Goal: Transaction & Acquisition: Purchase product/service

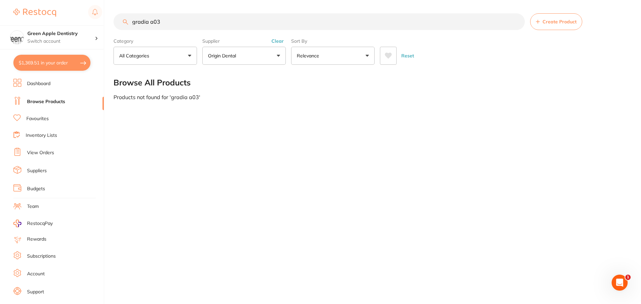
type input "gradia a03"
click at [227, 54] on p "Origin Dental" at bounding box center [223, 55] width 31 height 7
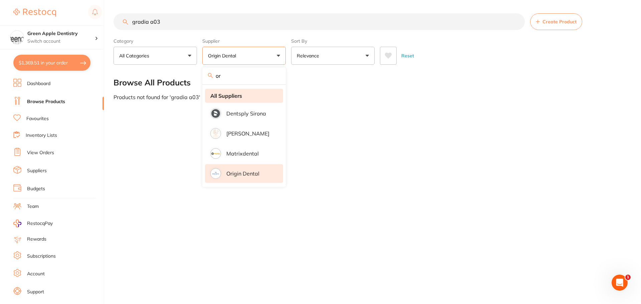
click at [225, 97] on strong "All Suppliers" at bounding box center [226, 96] width 32 height 6
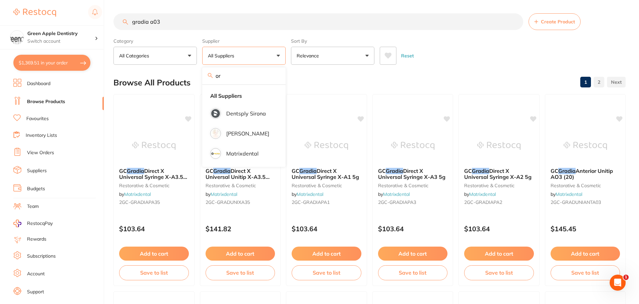
click at [477, 53] on div "Reset" at bounding box center [500, 52] width 241 height 23
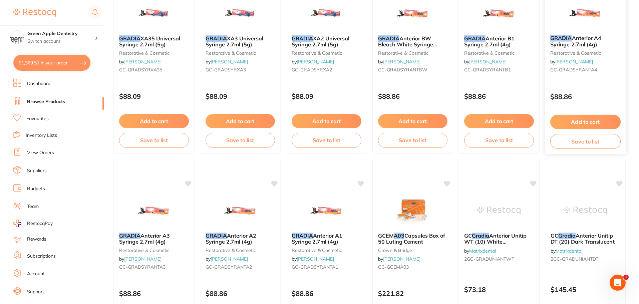
scroll to position [534, 0]
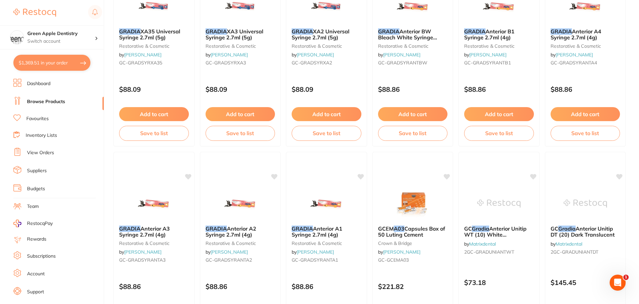
click at [34, 132] on link "Inventory Lists" at bounding box center [41, 135] width 31 height 7
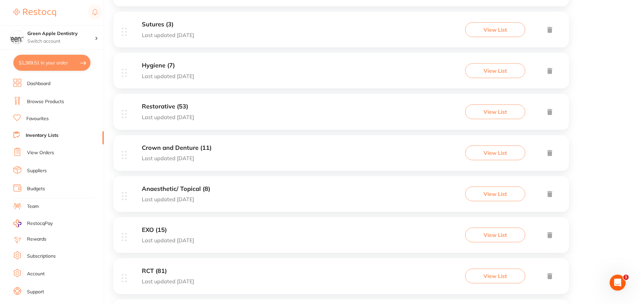
scroll to position [200, 0]
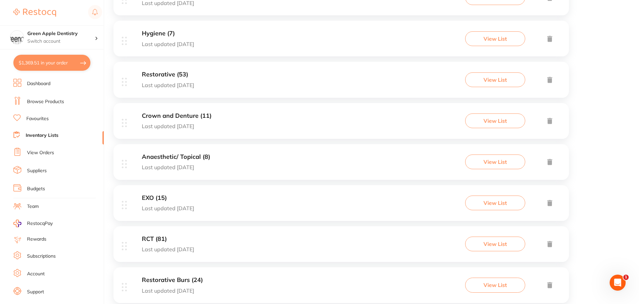
click at [214, 90] on div "Restorative (53) Last updated [DATE] View List" at bounding box center [340, 80] width 455 height 36
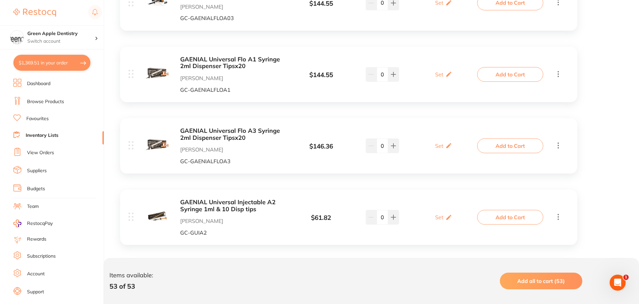
scroll to position [3136, 0]
click at [397, 142] on button at bounding box center [393, 145] width 11 height 15
click at [373, 142] on icon at bounding box center [370, 144] width 5 height 5
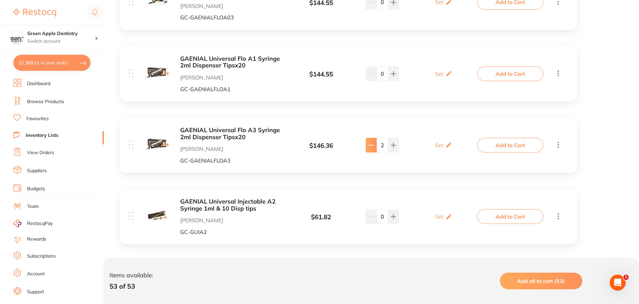
click at [373, 142] on icon at bounding box center [370, 144] width 5 height 5
type input "0"
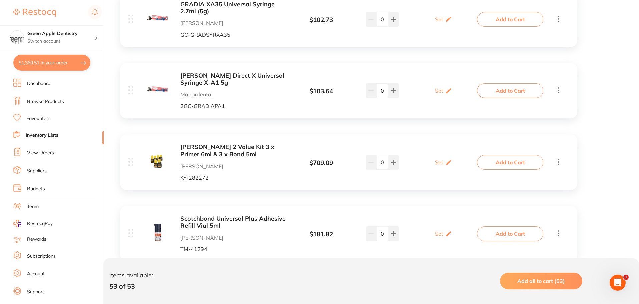
scroll to position [3495, 0]
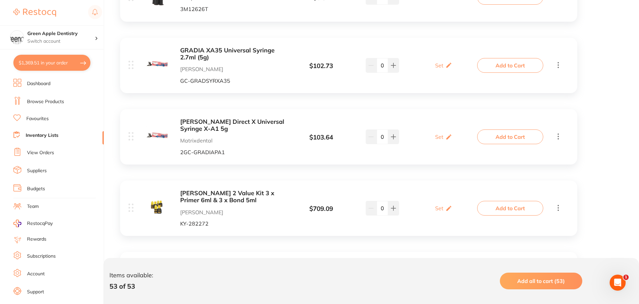
click at [181, 118] on b "[PERSON_NAME] Direct X Universal Syringe X-A1 5g" at bounding box center [233, 125] width 106 height 14
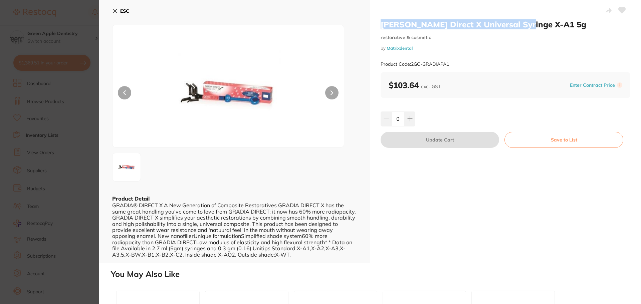
drag, startPoint x: 380, startPoint y: 24, endPoint x: 522, endPoint y: 26, distance: 142.8
click at [522, 26] on h2 "[PERSON_NAME] Direct X Universal Syringe X-A1 5g" at bounding box center [505, 24] width 250 height 10
copy h2 "[PERSON_NAME] Direct X Universal Syringe"
click at [124, 11] on b "ESC" at bounding box center [124, 11] width 9 height 6
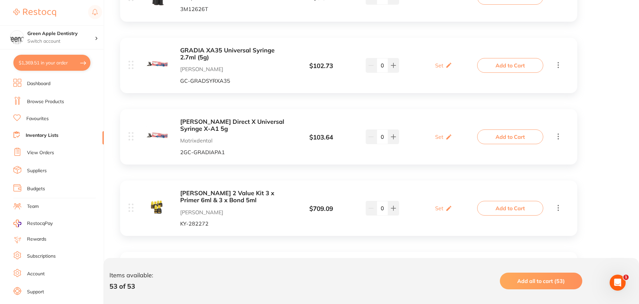
click at [49, 101] on link "Browse Products" at bounding box center [45, 101] width 37 height 7
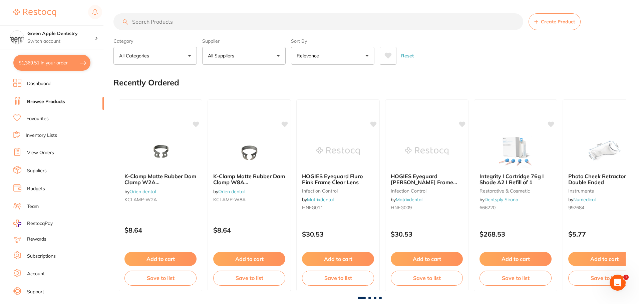
click at [167, 20] on input "search" at bounding box center [318, 21] width 410 height 17
paste input "[PERSON_NAME] Direct X Universal Syringe"
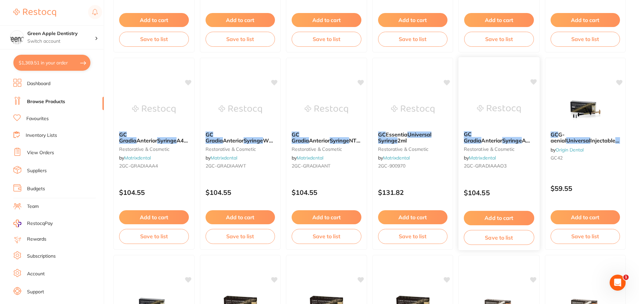
scroll to position [1227, 0]
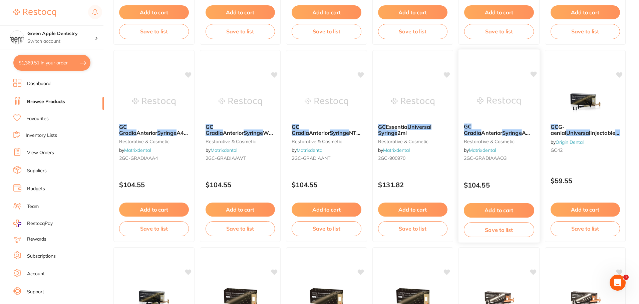
type input "[PERSON_NAME] Direct X Universal Syringe a03"
click at [518, 212] on button "Add to cart" at bounding box center [499, 210] width 70 height 14
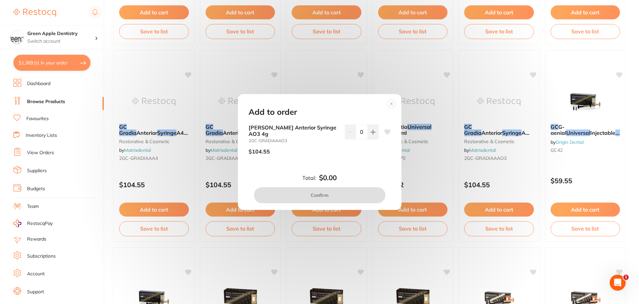
scroll to position [0, 0]
click at [368, 134] on button at bounding box center [373, 131] width 11 height 15
type input "1"
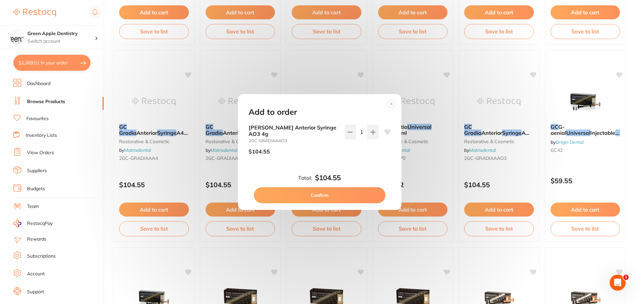
click at [352, 197] on button "Confirm" at bounding box center [319, 195] width 131 height 16
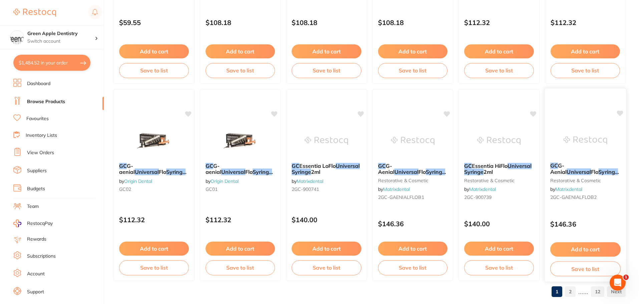
scroll to position [1594, 0]
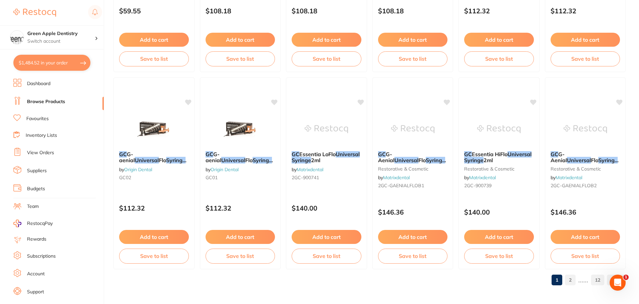
click at [570, 282] on link "2" at bounding box center [570, 279] width 11 height 13
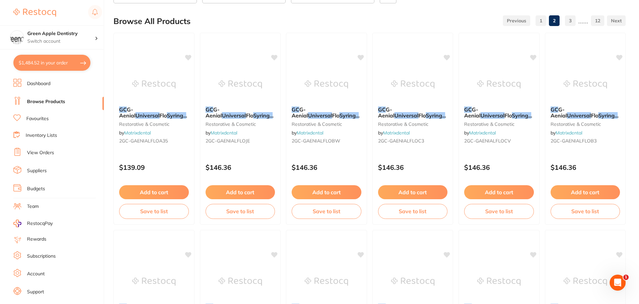
scroll to position [0, 0]
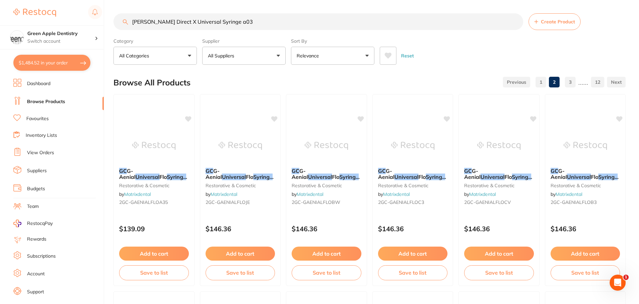
click at [257, 21] on input "[PERSON_NAME] Direct X Universal Syringe a03" at bounding box center [318, 21] width 410 height 17
type input "G"
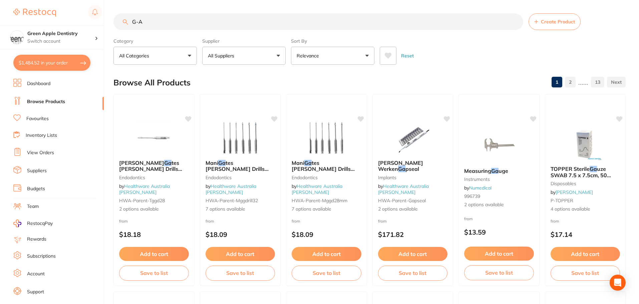
type input "G-A"
click at [241, 56] on button "All Suppliers" at bounding box center [243, 56] width 83 height 18
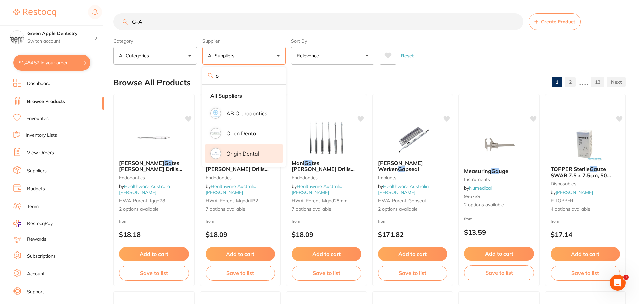
type input "o"
click at [239, 156] on p "Origin Dental" at bounding box center [242, 153] width 33 height 6
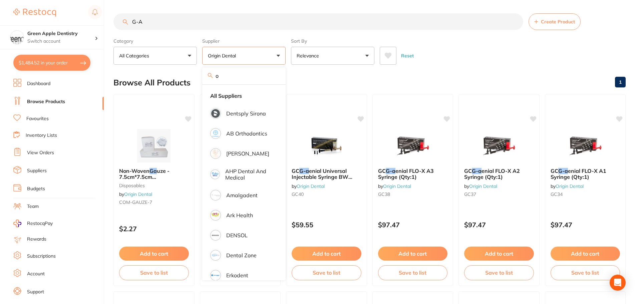
click at [444, 50] on div "Reset" at bounding box center [500, 52] width 241 height 23
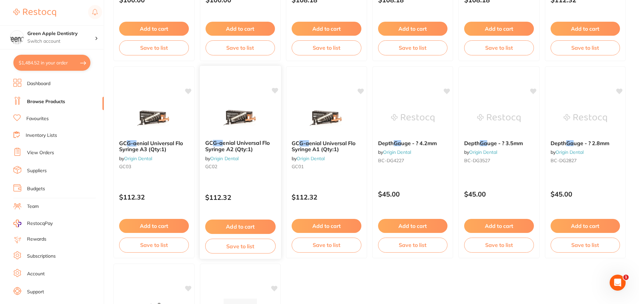
scroll to position [434, 0]
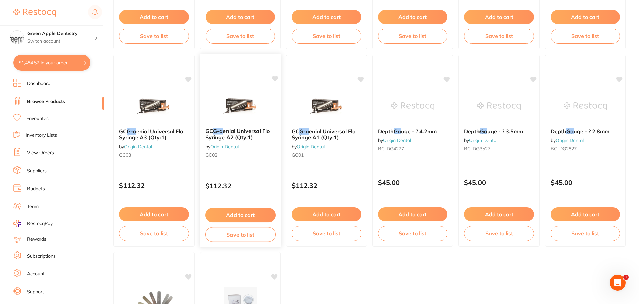
click at [245, 213] on button "Add to cart" at bounding box center [240, 215] width 70 height 14
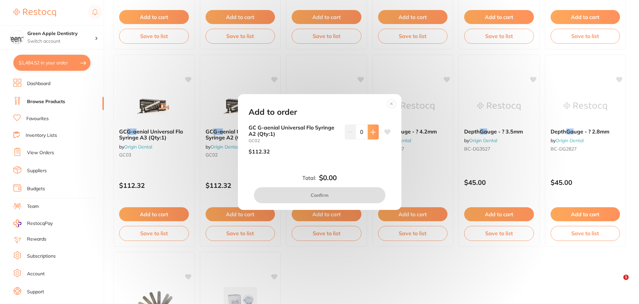
click at [368, 134] on button at bounding box center [373, 131] width 11 height 15
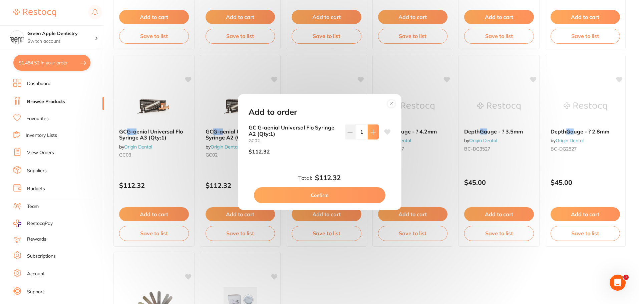
click at [368, 134] on button at bounding box center [373, 131] width 11 height 15
type input "3"
click at [331, 200] on button "Confirm" at bounding box center [319, 195] width 131 height 16
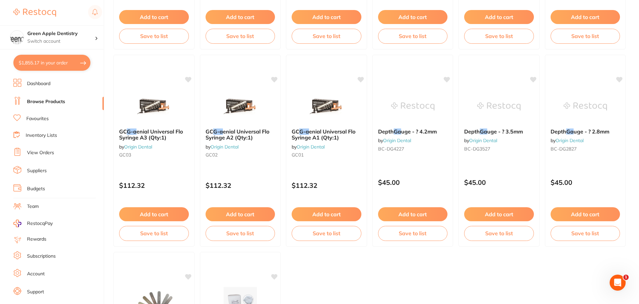
click at [159, 211] on button "Add to cart" at bounding box center [154, 214] width 70 height 14
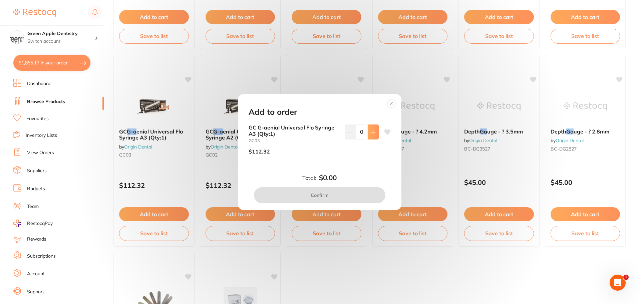
click at [374, 135] on button at bounding box center [373, 131] width 11 height 15
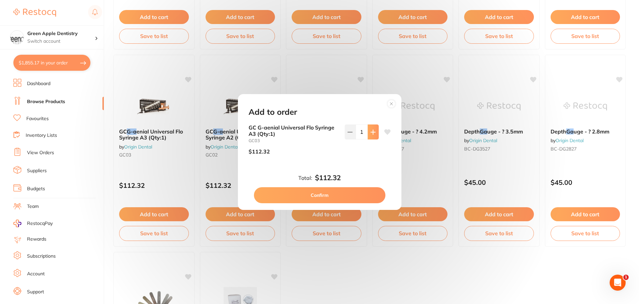
click at [374, 135] on button at bounding box center [373, 131] width 11 height 15
type input "3"
click at [349, 194] on button "Confirm" at bounding box center [319, 195] width 131 height 16
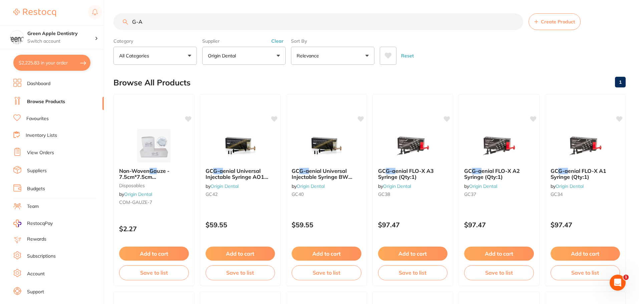
click at [321, 23] on input "G-A" at bounding box center [318, 21] width 410 height 17
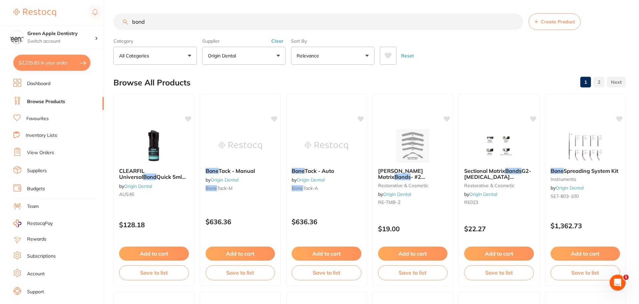
type input "bond"
click at [237, 56] on p "Origin Dental" at bounding box center [223, 55] width 31 height 7
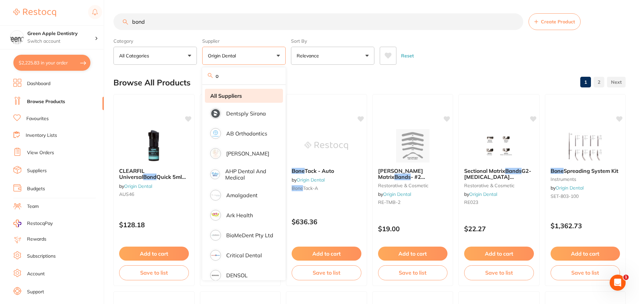
click at [237, 93] on strong "All Suppliers" at bounding box center [226, 96] width 32 height 6
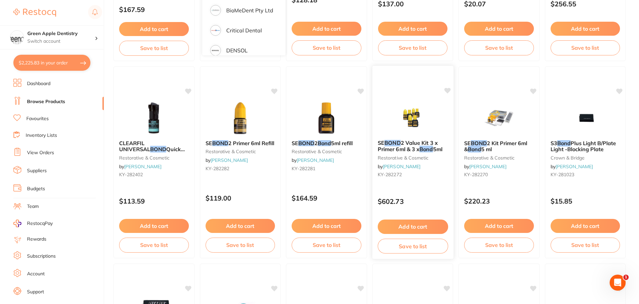
scroll to position [234, 0]
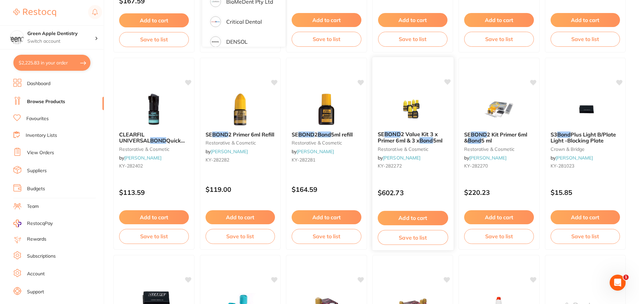
click at [423, 219] on button "Add to cart" at bounding box center [412, 218] width 70 height 14
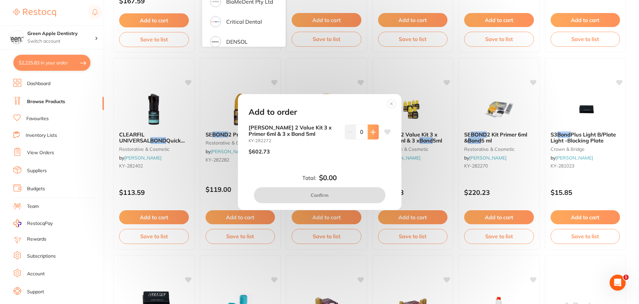
click at [370, 131] on icon at bounding box center [372, 131] width 5 height 5
type input "1"
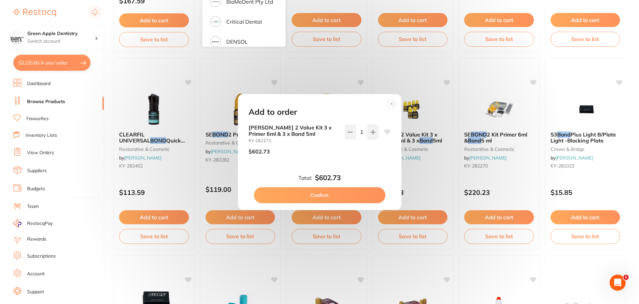
click at [357, 202] on button "Confirm" at bounding box center [319, 195] width 131 height 16
checkbox input "false"
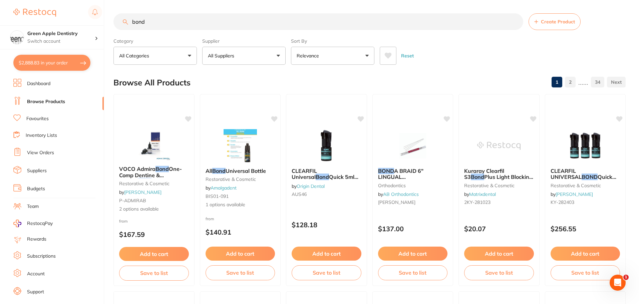
click at [408, 19] on input "bond" at bounding box center [318, 21] width 410 height 17
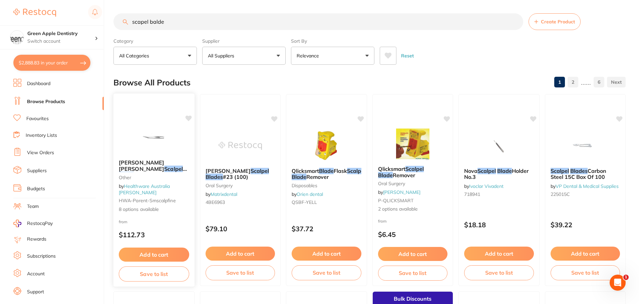
type input "scapel balde"
click at [160, 142] on img at bounding box center [154, 137] width 44 height 34
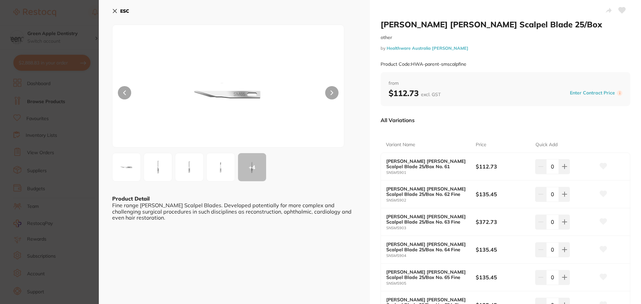
click at [123, 8] on b "ESC" at bounding box center [124, 11] width 9 height 6
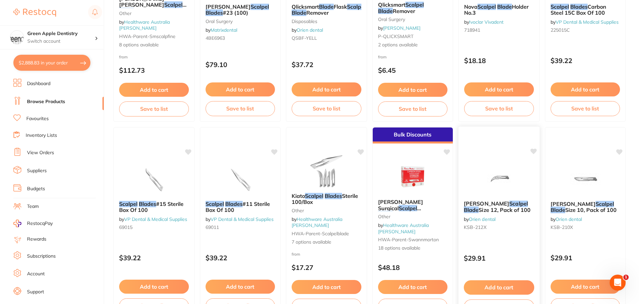
scroll to position [203, 0]
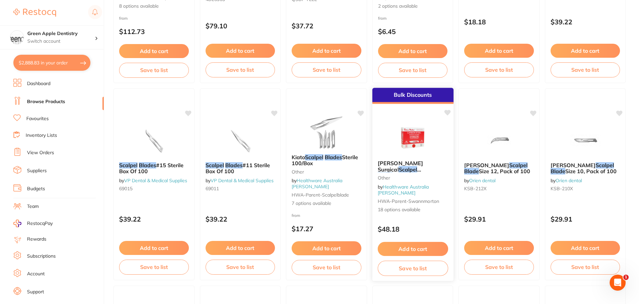
click at [425, 136] on img at bounding box center [413, 138] width 44 height 34
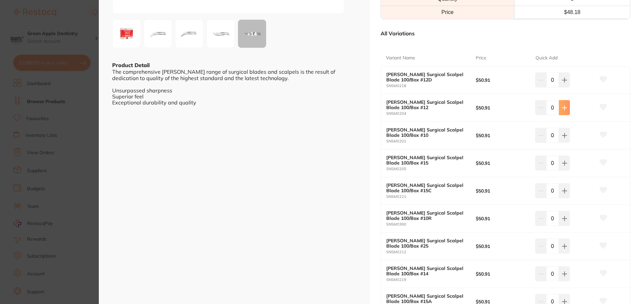
click at [566, 107] on button at bounding box center [564, 107] width 11 height 15
type input "1"
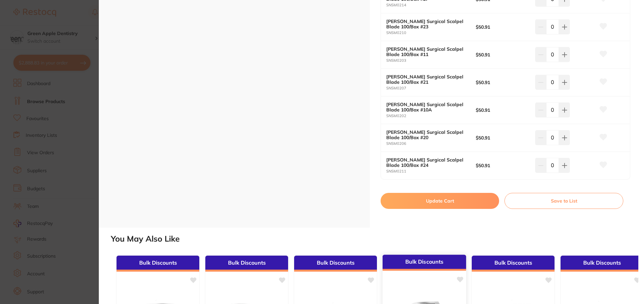
scroll to position [534, 0]
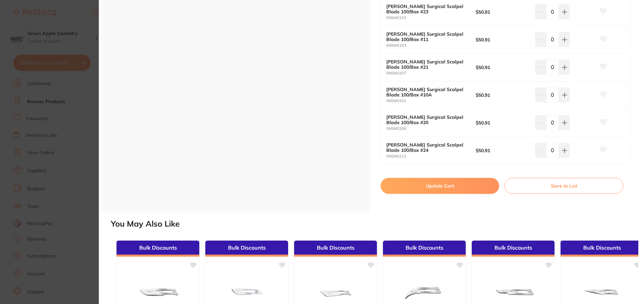
click at [446, 190] on button "Update Cart" at bounding box center [439, 186] width 118 height 16
checkbox input "false"
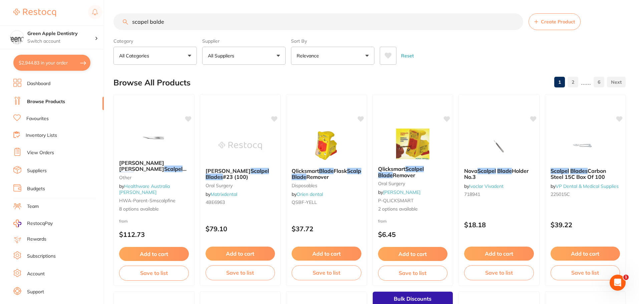
click at [244, 54] on button "All Suppliers" at bounding box center [243, 56] width 83 height 18
type input "ori"
click at [242, 132] on p "Origin Dental" at bounding box center [242, 133] width 33 height 6
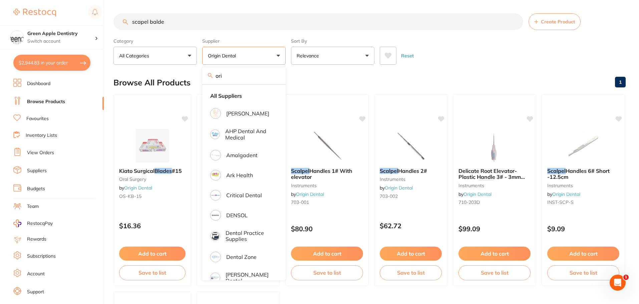
click at [464, 77] on div "Browse All Products 1" at bounding box center [369, 82] width 512 height 22
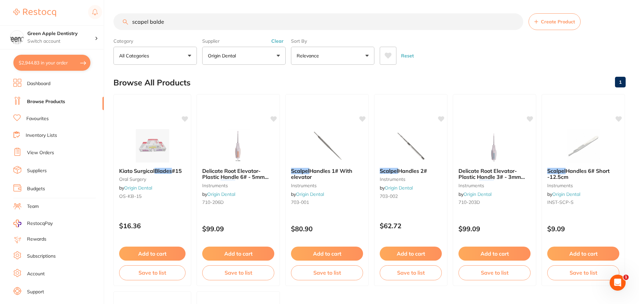
click at [173, 143] on img at bounding box center [152, 145] width 43 height 33
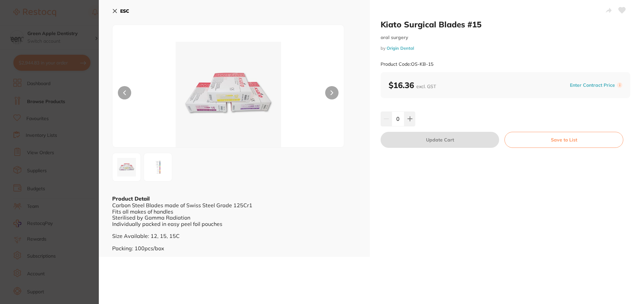
click at [129, 9] on b "ESC" at bounding box center [124, 11] width 9 height 6
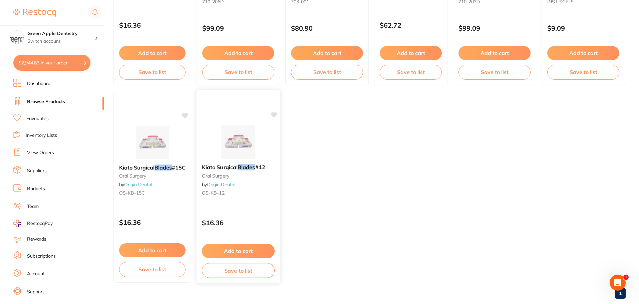
click at [250, 145] on img at bounding box center [238, 142] width 44 height 34
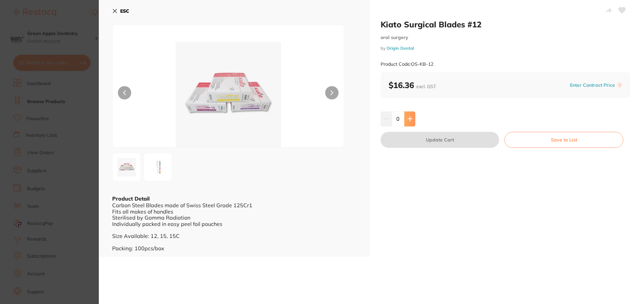
click at [412, 121] on button at bounding box center [409, 118] width 11 height 15
type input "1"
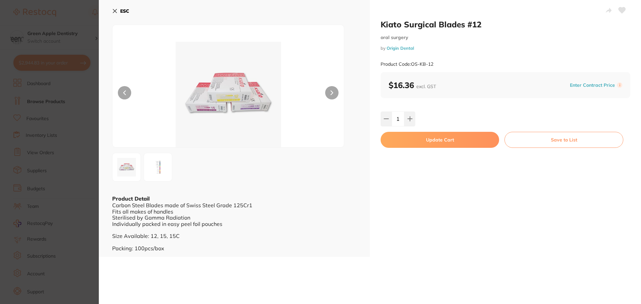
click at [446, 135] on button "Update Cart" at bounding box center [439, 140] width 118 height 16
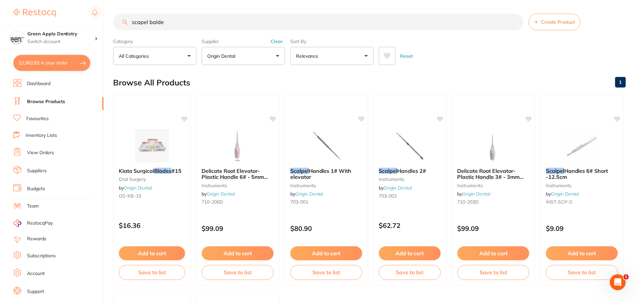
scroll to position [201, 0]
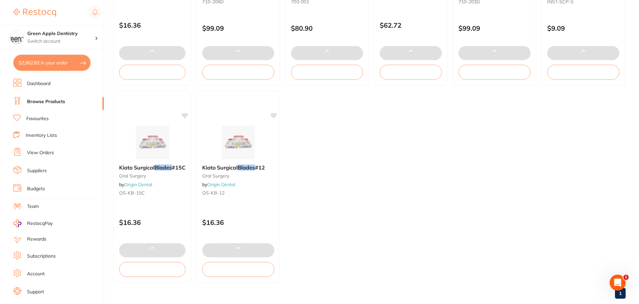
click at [41, 65] on button "$2,962.83 in your order" at bounding box center [51, 63] width 77 height 16
checkbox input "true"
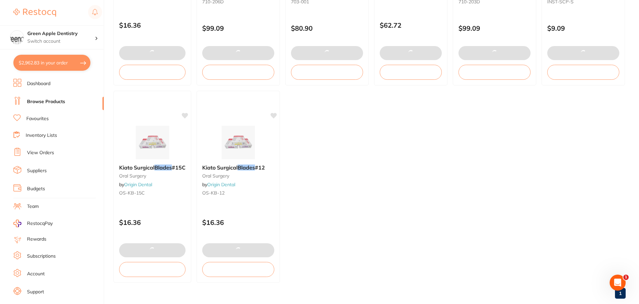
checkbox input "true"
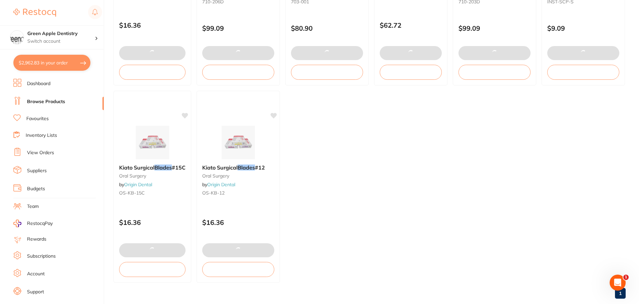
checkbox input "true"
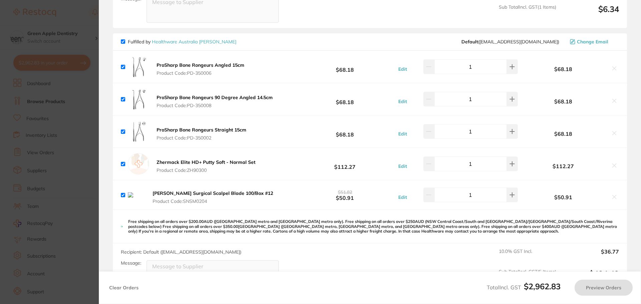
checkbox input "true"
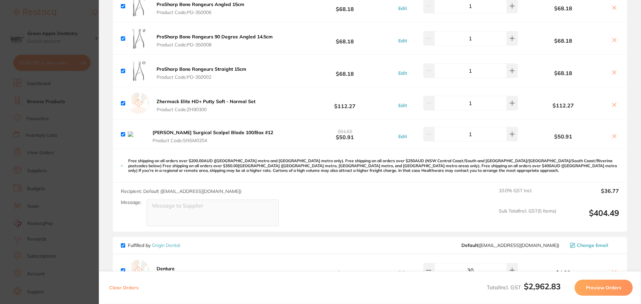
scroll to position [293, 0]
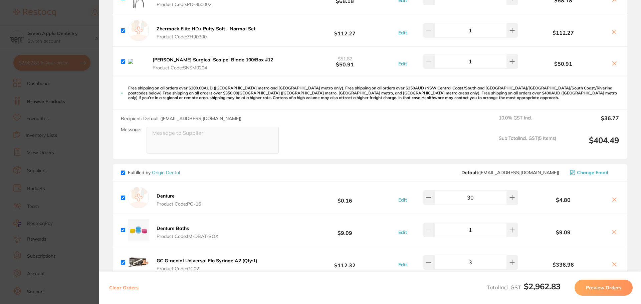
click at [614, 63] on icon at bounding box center [613, 63] width 5 height 5
checkbox input "false"
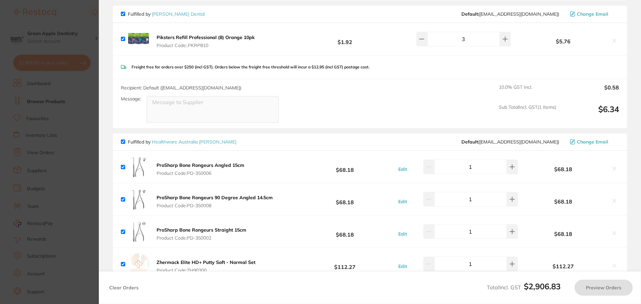
click at [92, 74] on section "Update RRP Set your pre negotiated price for this item. Item Agreed RRP (excl. …" at bounding box center [320, 152] width 641 height 304
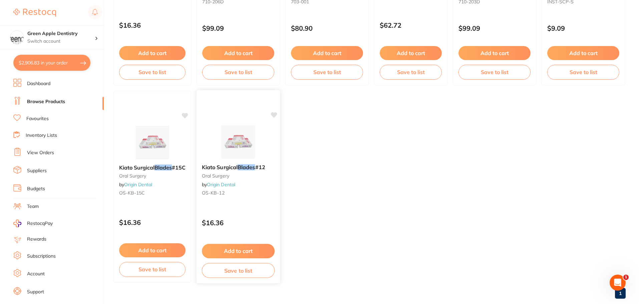
click at [254, 271] on button "Save to list" at bounding box center [238, 270] width 73 height 15
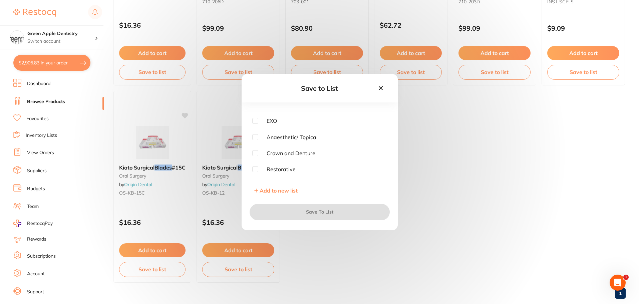
click at [254, 122] on input "checkbox" at bounding box center [255, 121] width 6 height 6
checkbox input "true"
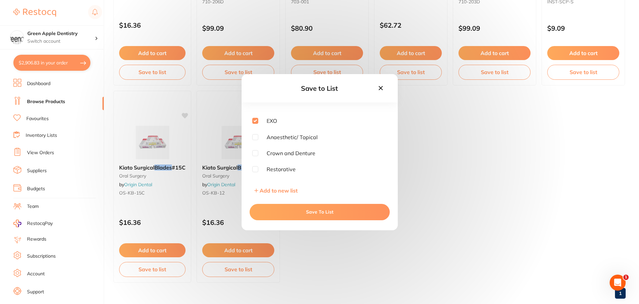
click at [316, 207] on button "Save To List" at bounding box center [320, 212] width 140 height 16
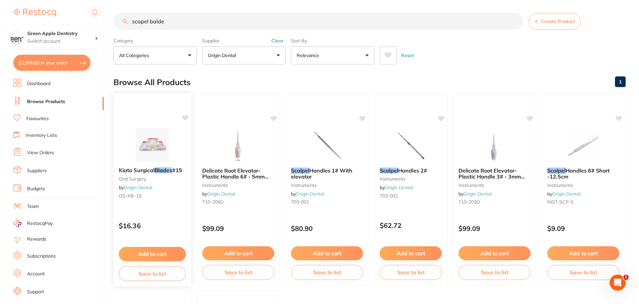
click at [166, 274] on button "Save to list" at bounding box center [152, 273] width 67 height 15
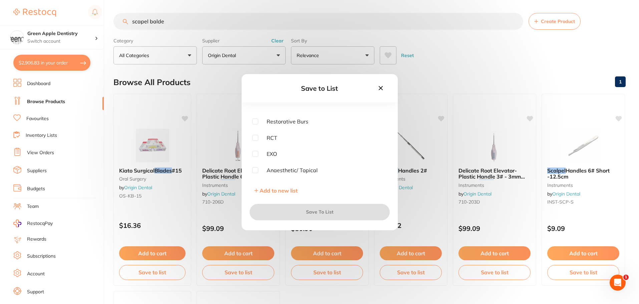
scroll to position [234, 0]
click at [255, 153] on input "checkbox" at bounding box center [255, 154] width 6 height 6
checkbox input "true"
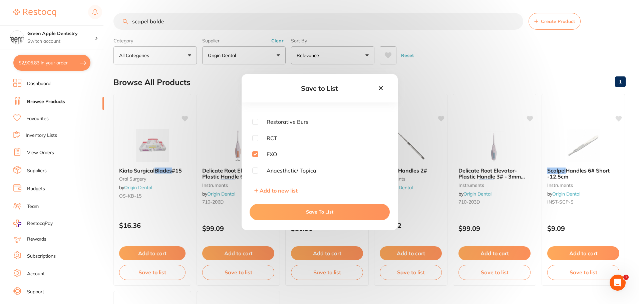
click at [338, 209] on button "Save To List" at bounding box center [320, 212] width 140 height 16
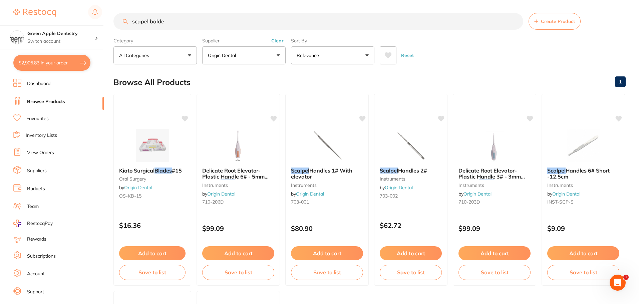
click at [393, 19] on input "scapel balde" at bounding box center [318, 21] width 410 height 17
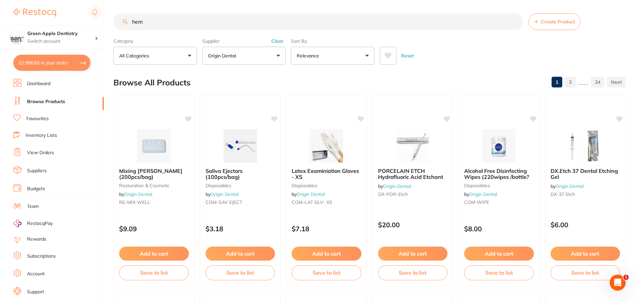
scroll to position [0, 0]
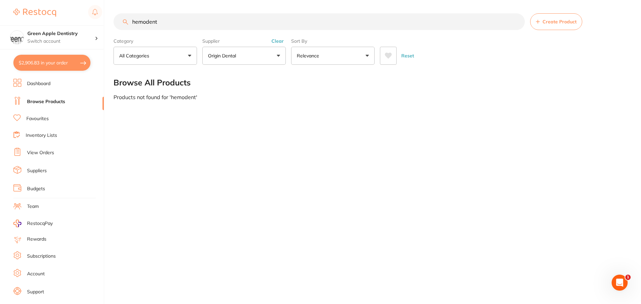
type input "hemodent"
click at [278, 53] on button "Origin Dental" at bounding box center [243, 56] width 83 height 18
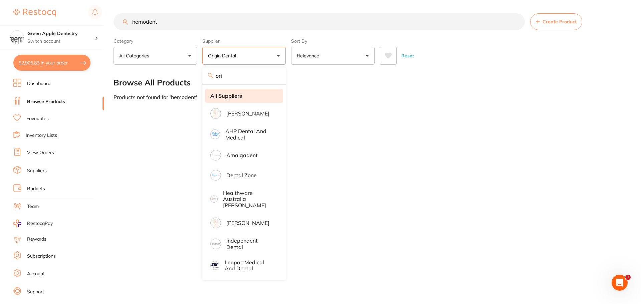
click at [242, 93] on strong "All Suppliers" at bounding box center [226, 96] width 32 height 6
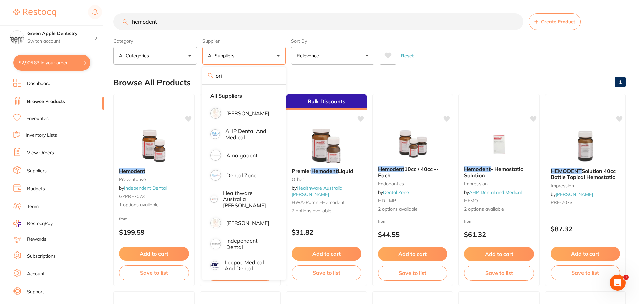
click at [462, 58] on div "Reset" at bounding box center [500, 52] width 241 height 23
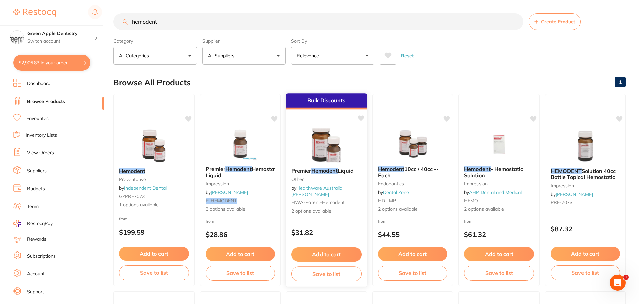
click at [331, 147] on img at bounding box center [327, 145] width 44 height 34
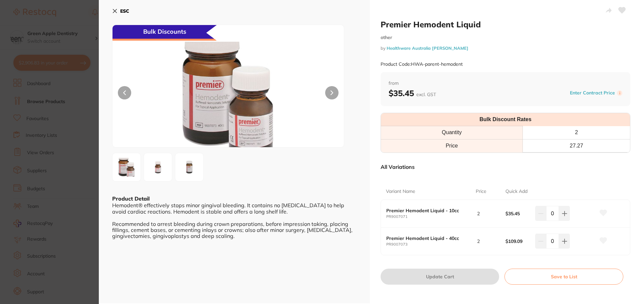
click at [125, 11] on b "ESC" at bounding box center [124, 11] width 9 height 6
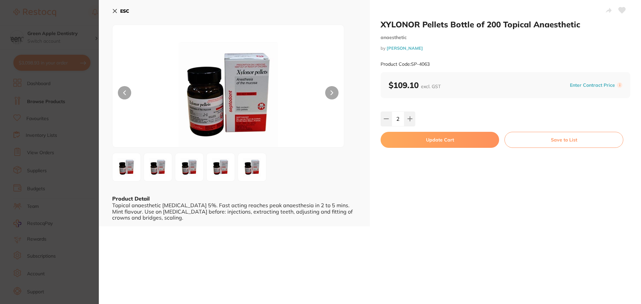
scroll to position [59, 0]
click at [439, 141] on button "Update Cart" at bounding box center [439, 140] width 118 height 16
checkbox input "false"
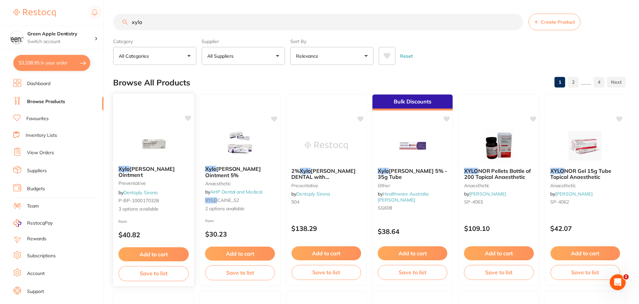
scroll to position [0, 0]
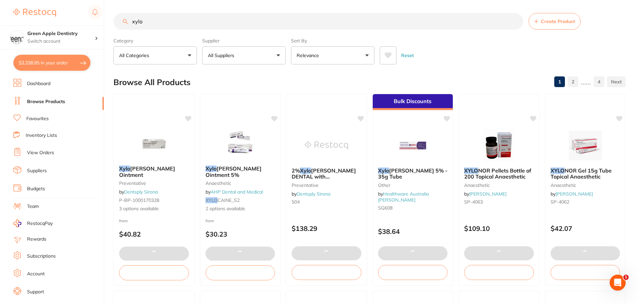
click at [198, 24] on input "xylo" at bounding box center [318, 21] width 410 height 17
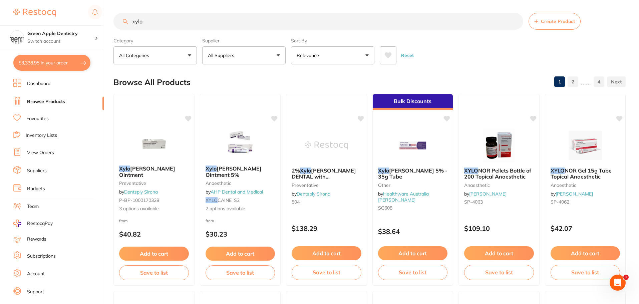
click at [198, 24] on input "xylo" at bounding box center [318, 21] width 410 height 17
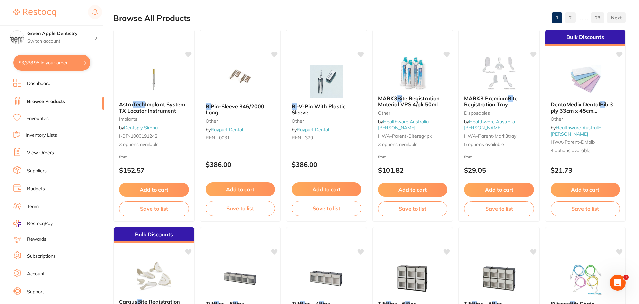
scroll to position [67, 0]
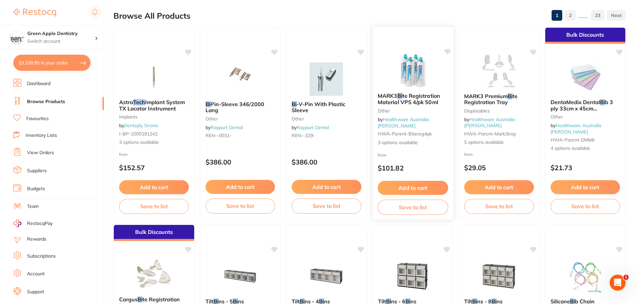
click at [409, 75] on img at bounding box center [413, 71] width 44 height 34
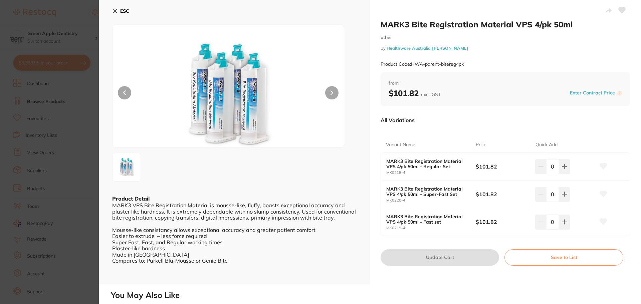
click at [112, 10] on icon at bounding box center [114, 10] width 5 height 5
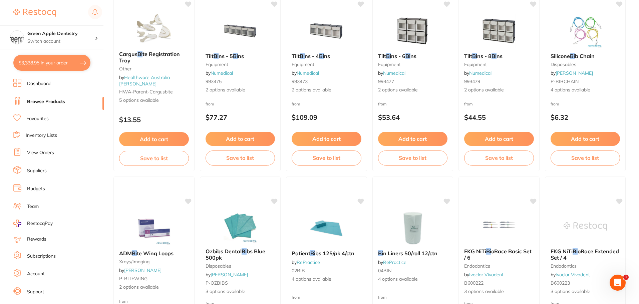
scroll to position [300, 0]
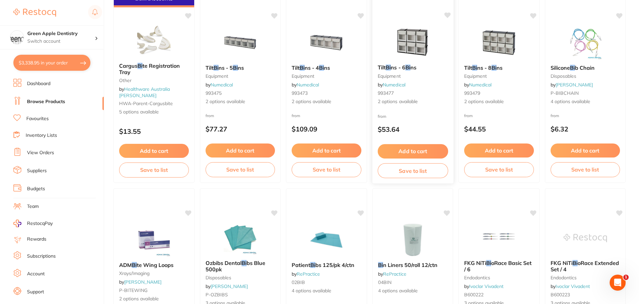
click at [399, 42] on img at bounding box center [413, 42] width 44 height 34
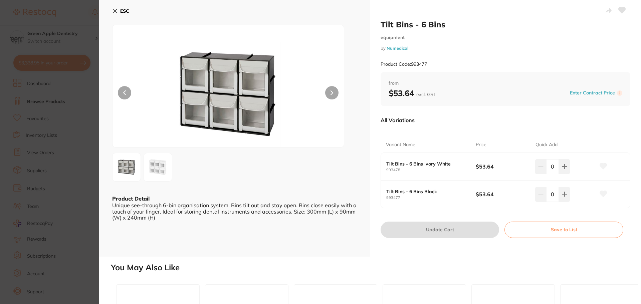
click at [114, 10] on icon at bounding box center [115, 11] width 4 height 4
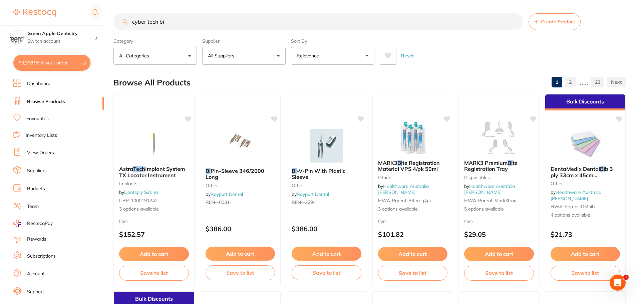
click at [147, 22] on input "cyber tech bi" at bounding box center [318, 21] width 410 height 17
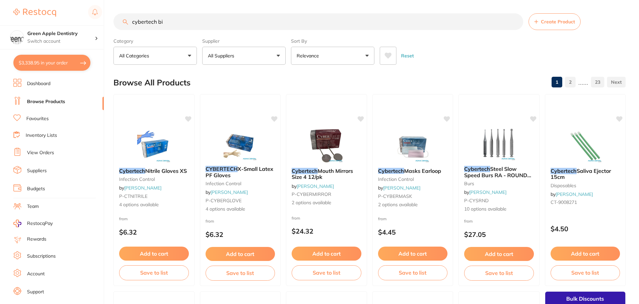
type input "cybertech bi"
click at [437, 40] on div "Category All Categories All Categories 3D Printing anaesthetic articulating bur…" at bounding box center [369, 49] width 512 height 29
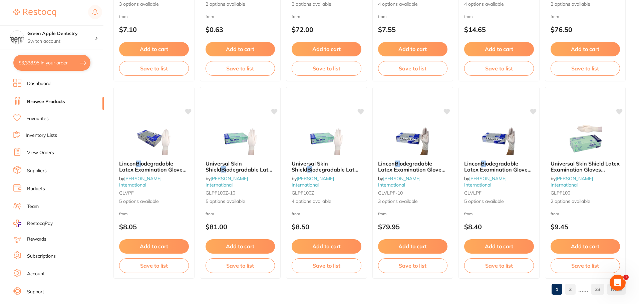
scroll to position [1594, 0]
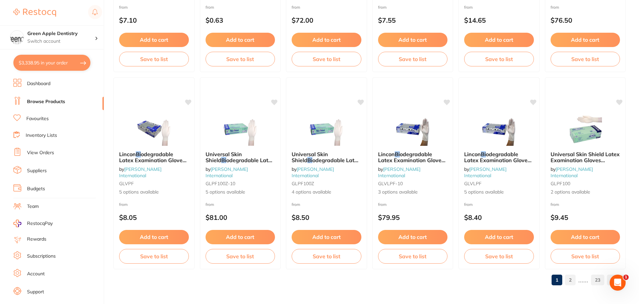
click at [567, 280] on link "2" at bounding box center [570, 279] width 11 height 13
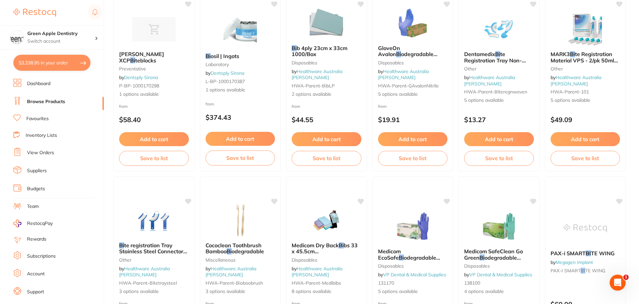
scroll to position [300, 0]
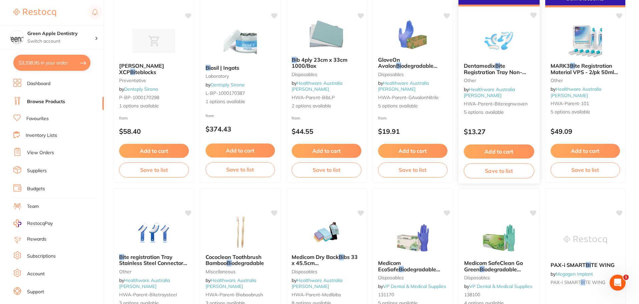
click at [493, 50] on img at bounding box center [499, 41] width 44 height 34
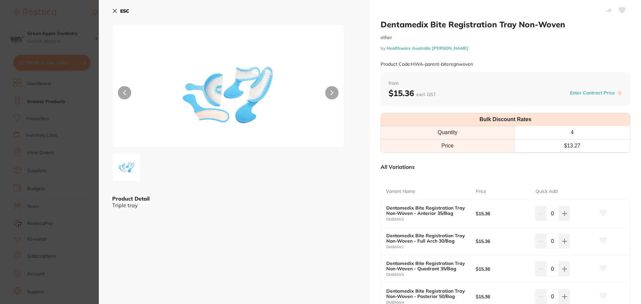
click at [122, 9] on b "ESC" at bounding box center [124, 11] width 9 height 6
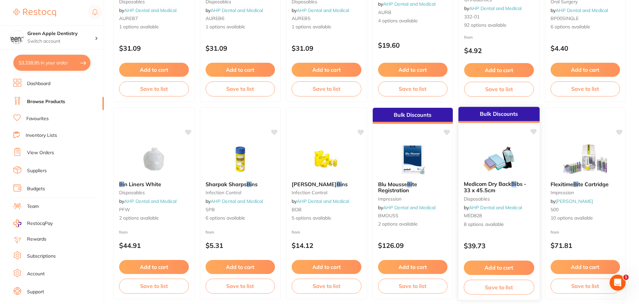
scroll to position [1594, 0]
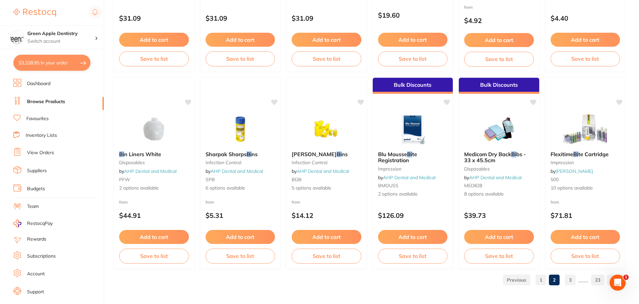
click at [574, 280] on link "3" at bounding box center [570, 279] width 11 height 13
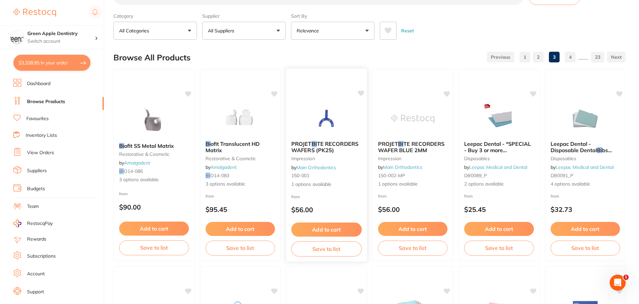
scroll to position [0, 0]
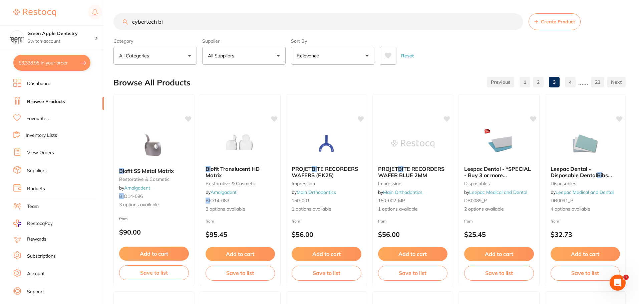
click at [315, 23] on input "cybertech bi" at bounding box center [318, 21] width 410 height 17
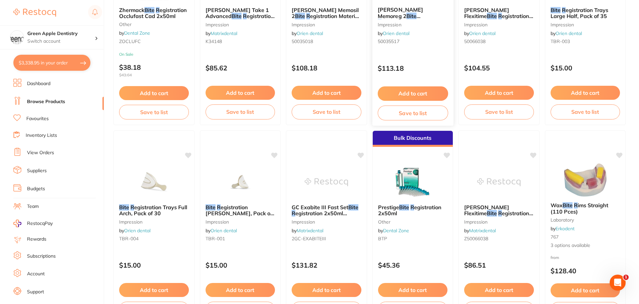
scroll to position [1594, 0]
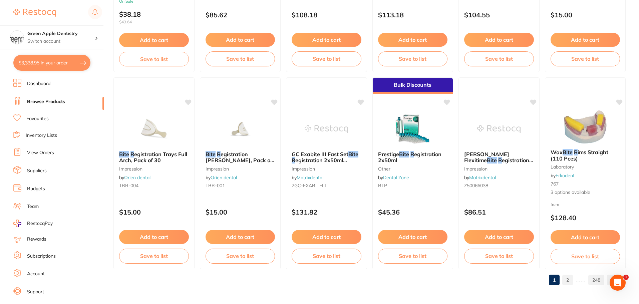
type input "bite r"
click at [572, 285] on link "2" at bounding box center [567, 279] width 11 height 13
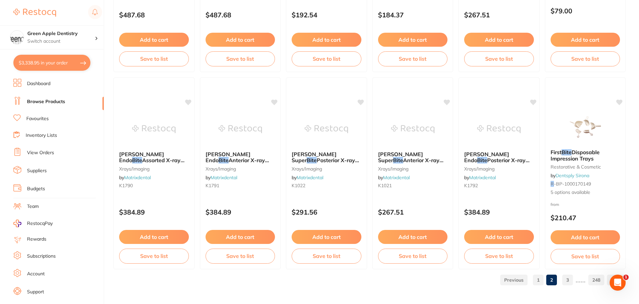
click at [568, 278] on link "3" at bounding box center [567, 279] width 11 height 13
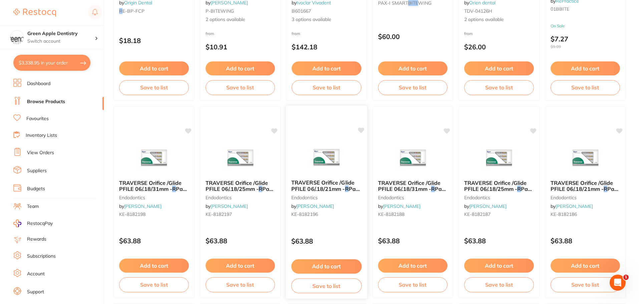
scroll to position [200, 0]
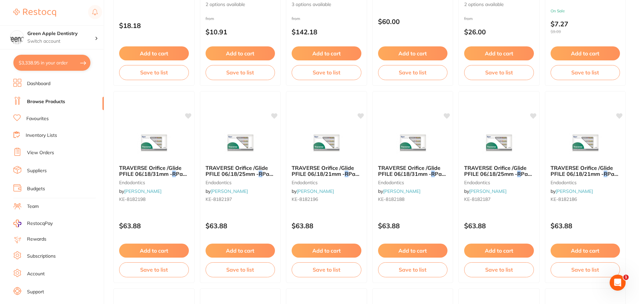
click at [39, 133] on link "Inventory Lists" at bounding box center [41, 135] width 31 height 7
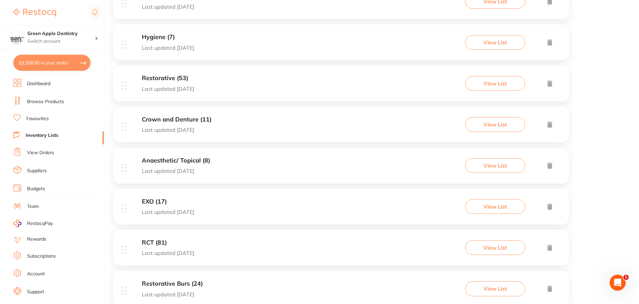
scroll to position [200, 0]
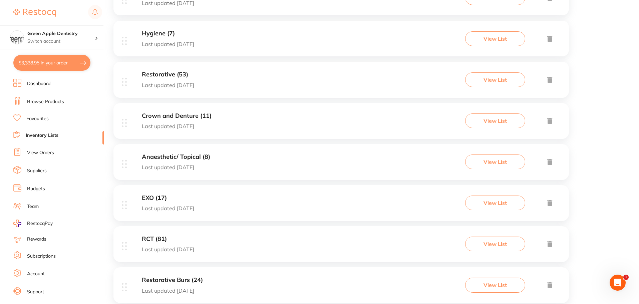
click at [221, 128] on div "Crown and Denture (11) Last updated 62 days ago View List" at bounding box center [340, 121] width 455 height 36
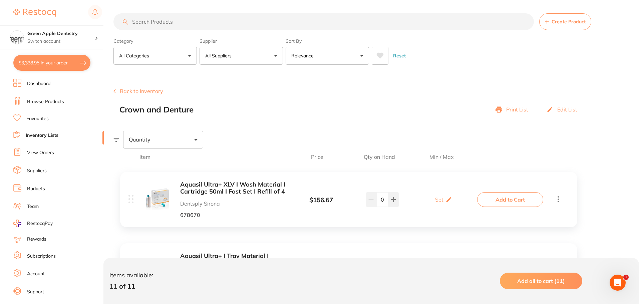
drag, startPoint x: 63, startPoint y: 65, endPoint x: 336, endPoint y: 72, distance: 273.0
click at [63, 65] on button "$3,338.95 in your order" at bounding box center [51, 63] width 77 height 16
checkbox input "true"
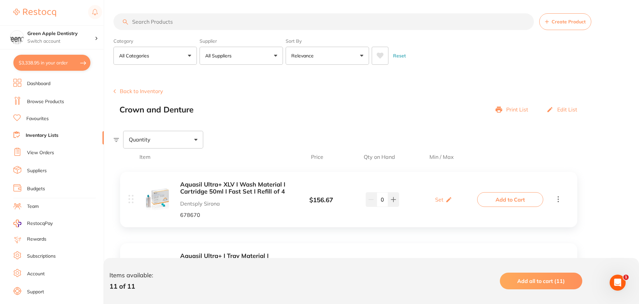
checkbox input "true"
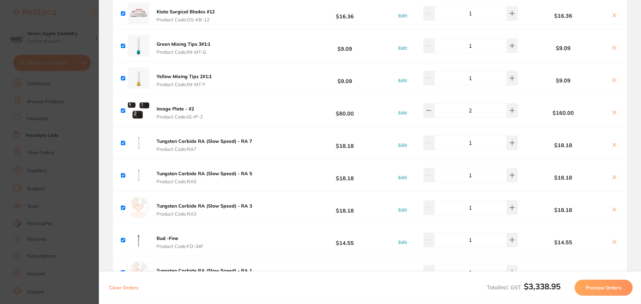
scroll to position [593, 0]
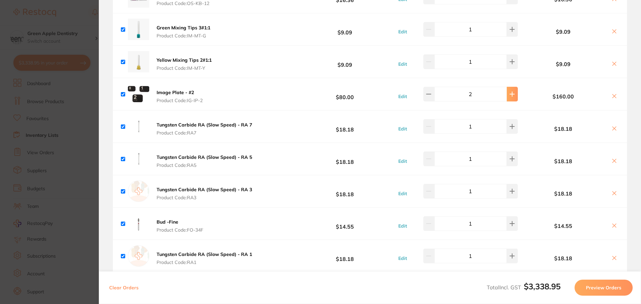
click at [511, 97] on button at bounding box center [511, 94] width 11 height 15
type input "4"
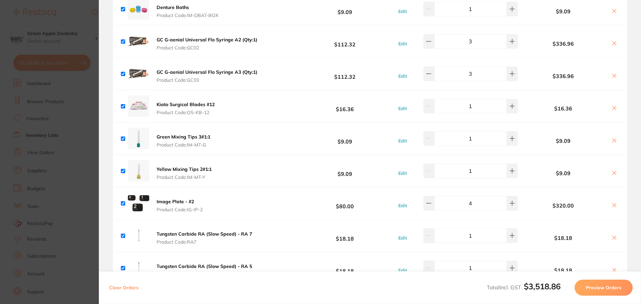
scroll to position [384, 0]
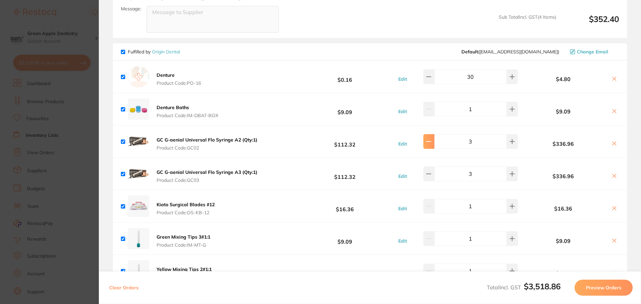
click at [431, 144] on icon at bounding box center [428, 141] width 5 height 5
type input "2"
click at [434, 172] on button at bounding box center [428, 173] width 11 height 15
type input "2"
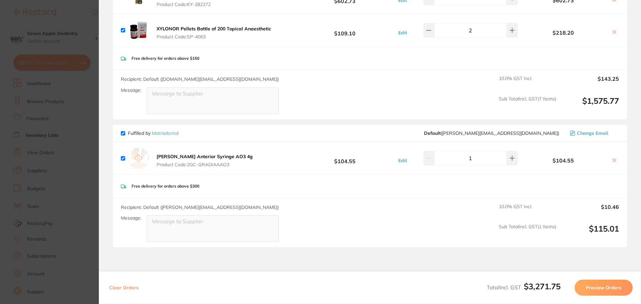
scroll to position [1351, 0]
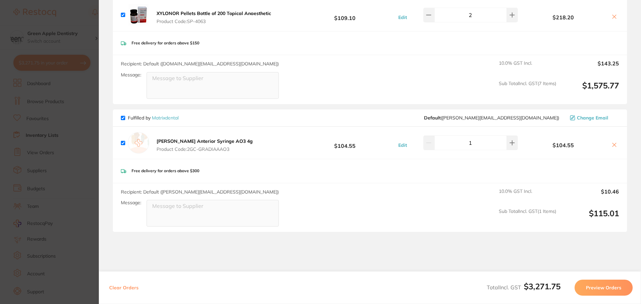
click at [92, 99] on section "Update RRP Set your pre negotiated price for this item. Item Agreed RRP (excl. …" at bounding box center [320, 152] width 641 height 304
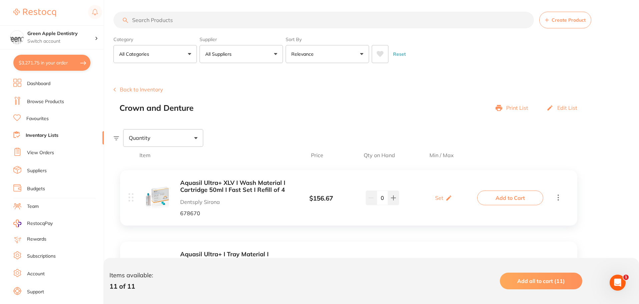
scroll to position [0, 0]
